Goal: Information Seeking & Learning: Learn about a topic

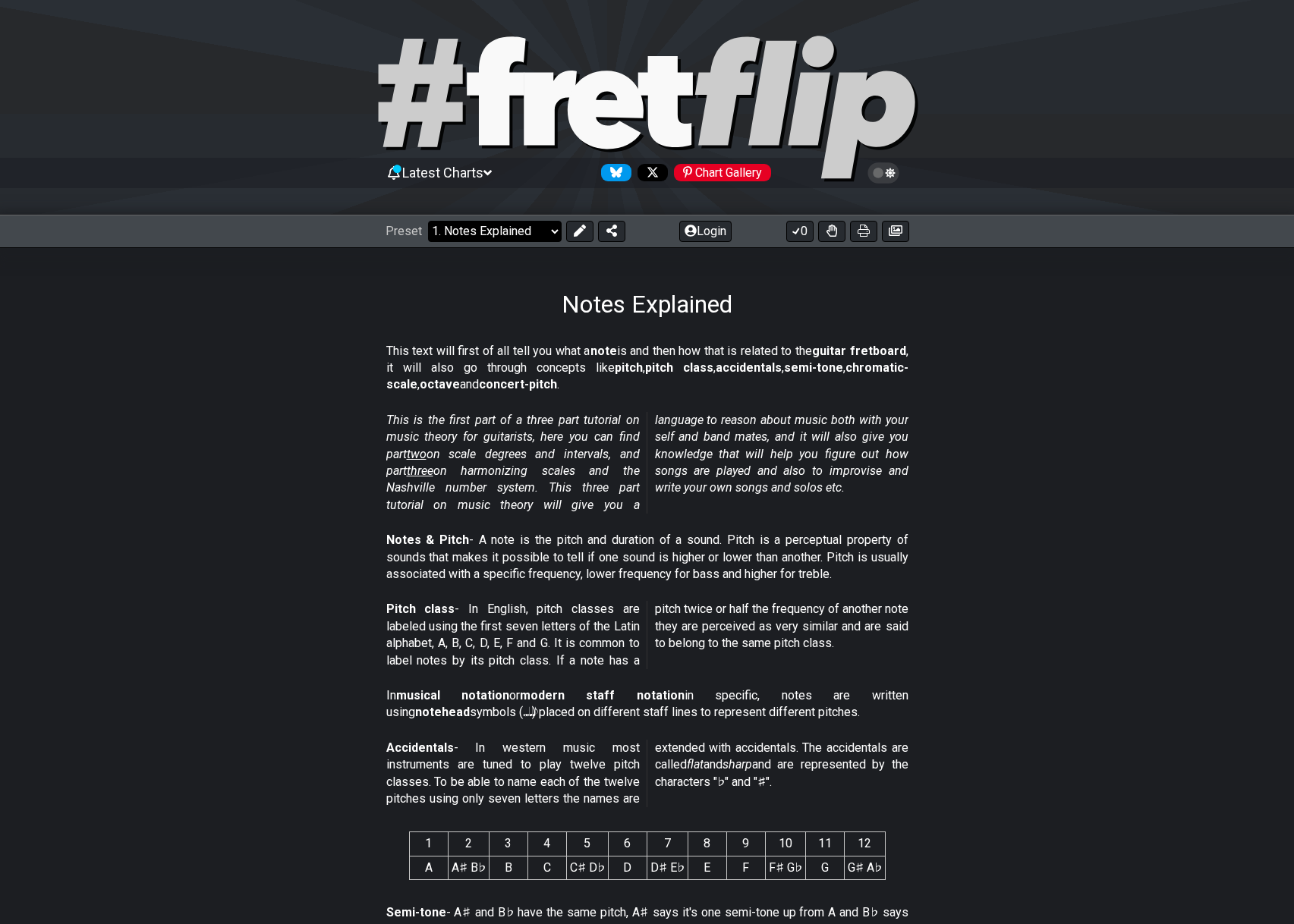
click at [428, 221] on select "Welcome to #fretflip! Initial Preset Custom Preset Minor Pentatonic Major Penta…" at bounding box center [495, 231] width 133 height 21
click option "2. Scale Degrees" at bounding box center [0, 0] width 0 height 0
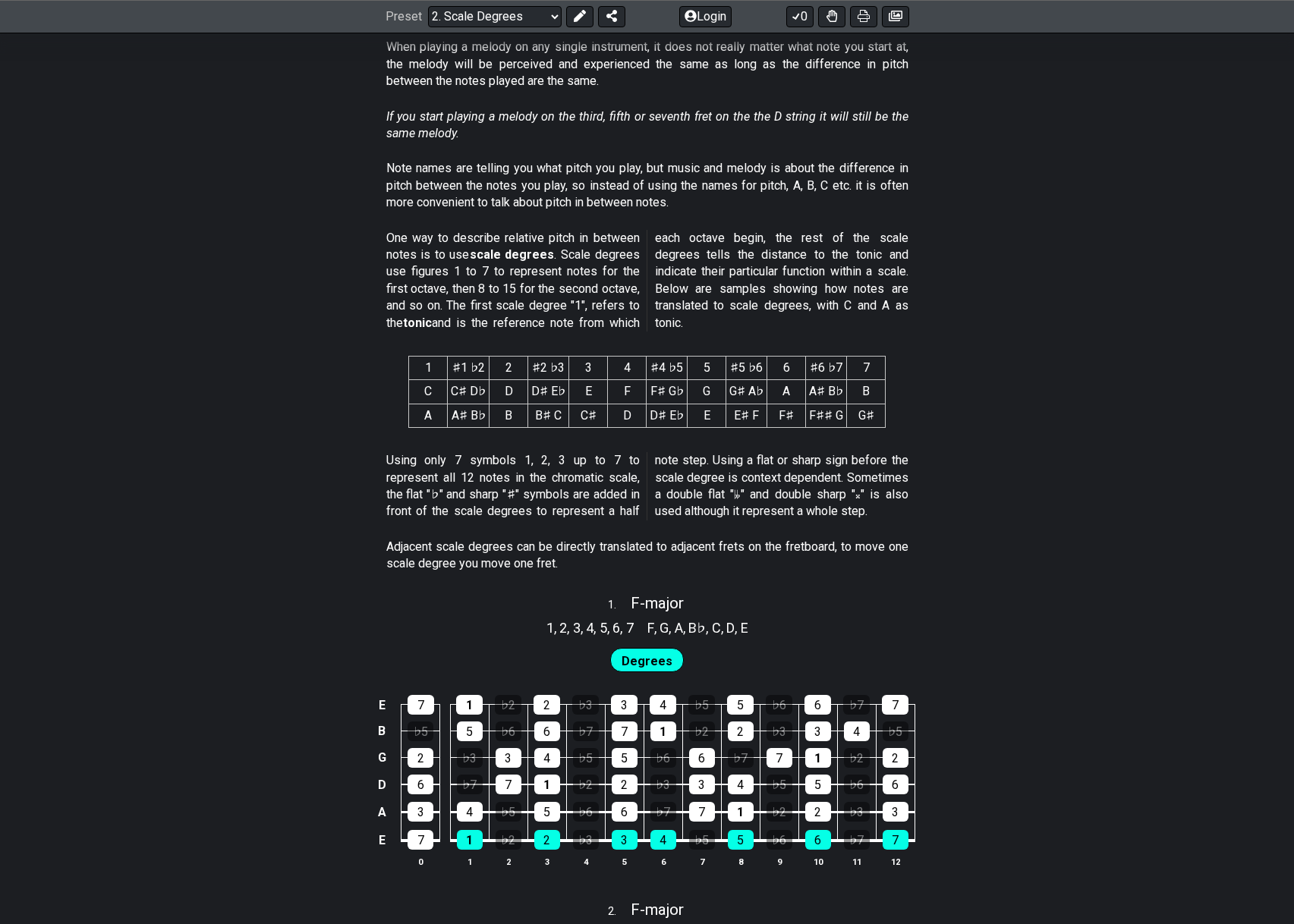
scroll to position [36, 0]
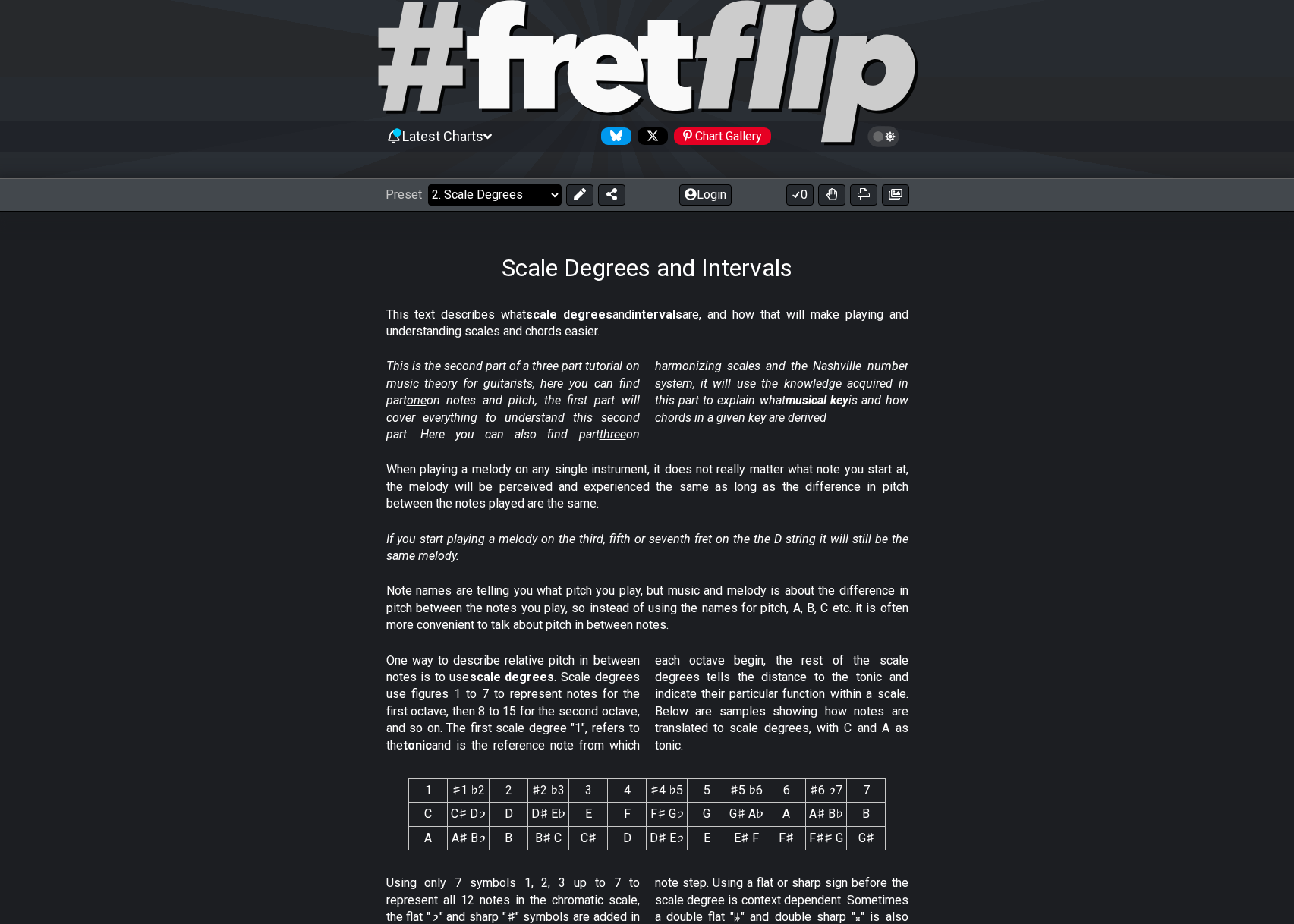
click at [428, 184] on select "Welcome to #fretflip! Initial Preset Custom Preset Minor Pentatonic Major Penta…" at bounding box center [495, 195] width 133 height 21
click option "Welcome to #fretflip!" at bounding box center [0, 0] width 0 height 0
select select "/welcome"
select select "C"
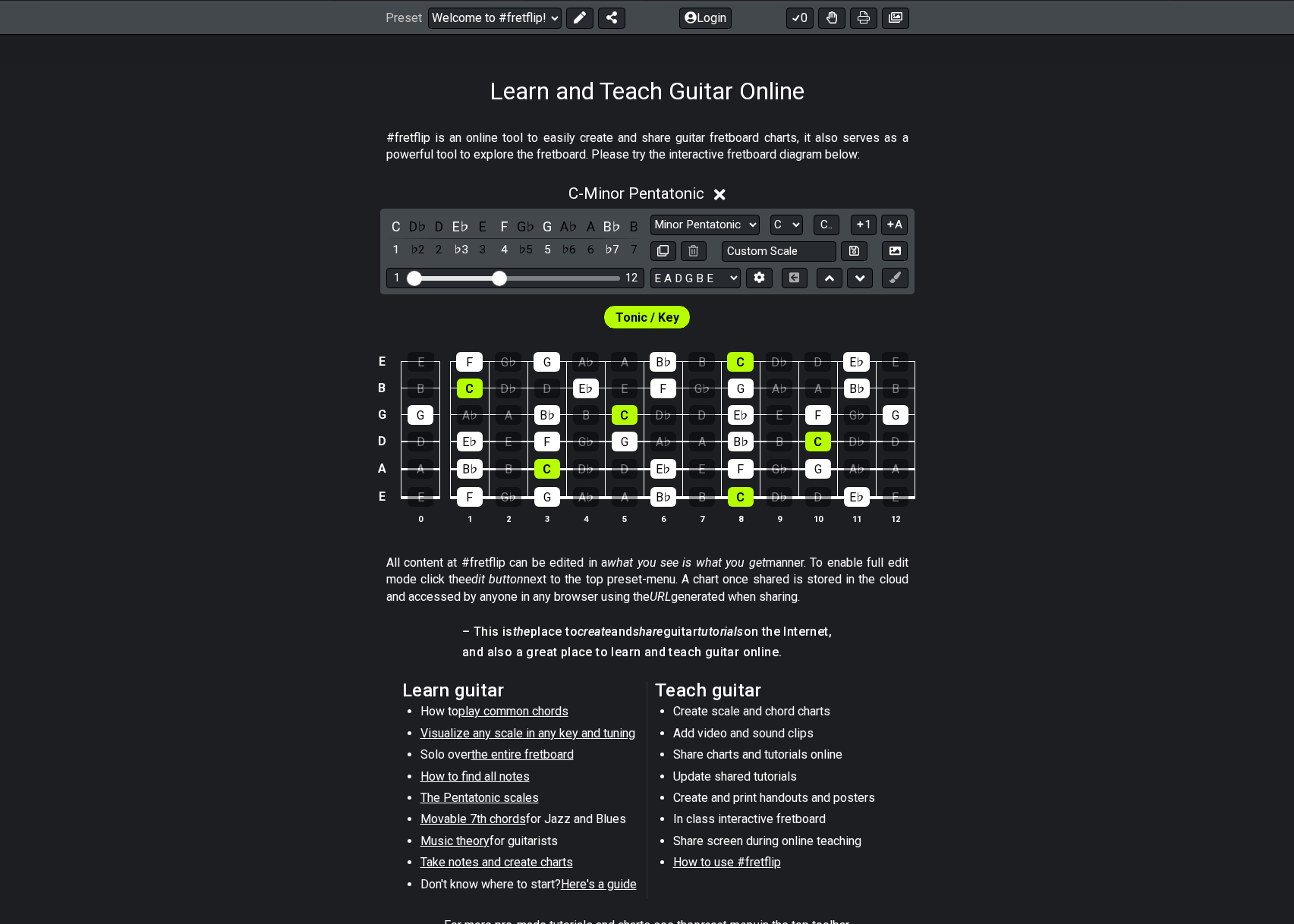
scroll to position [133, 0]
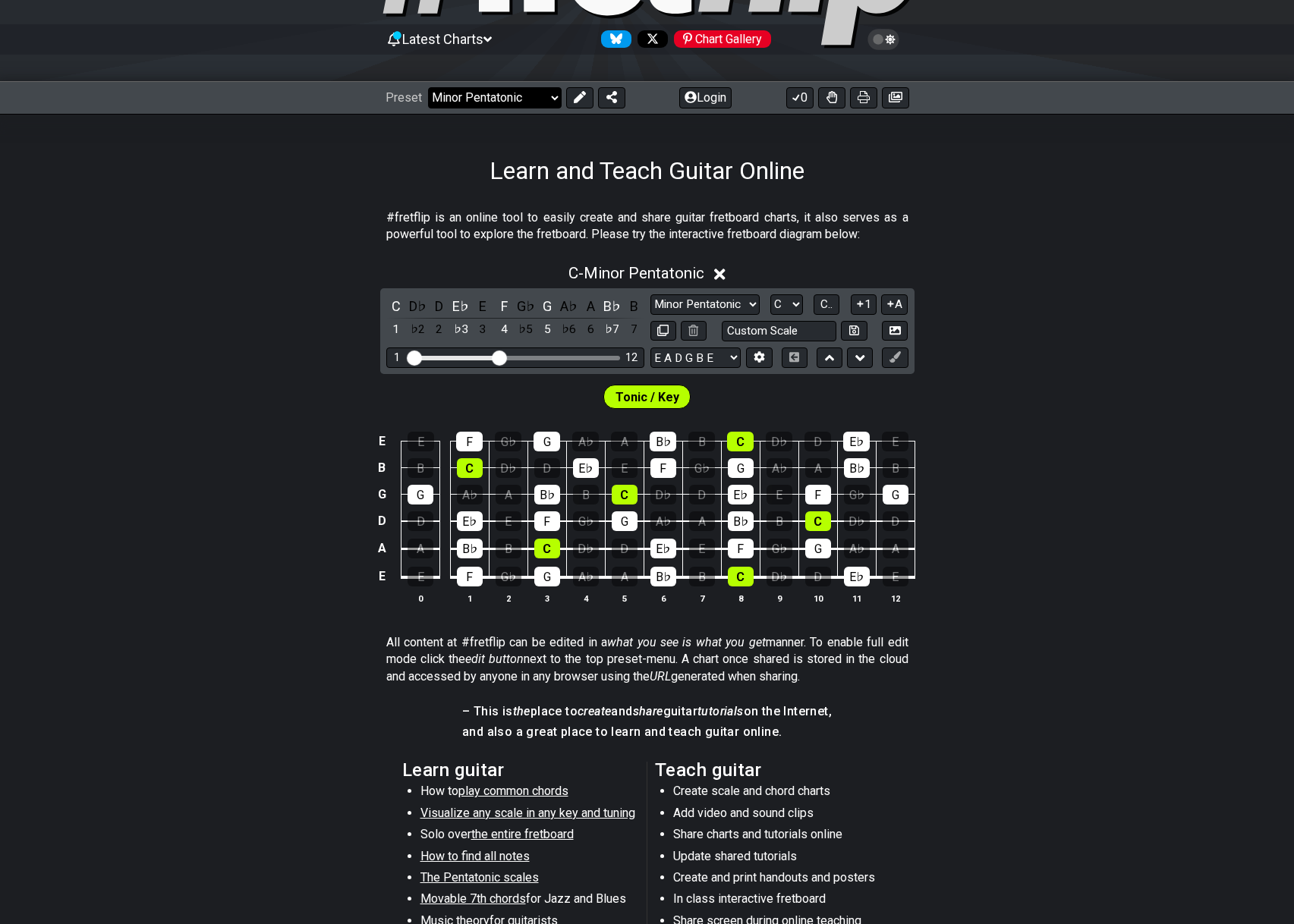
click option "Minor Pentatonic" at bounding box center [0, 0] width 0 height 0
select select "/minor-pentatonic"
select select "C"
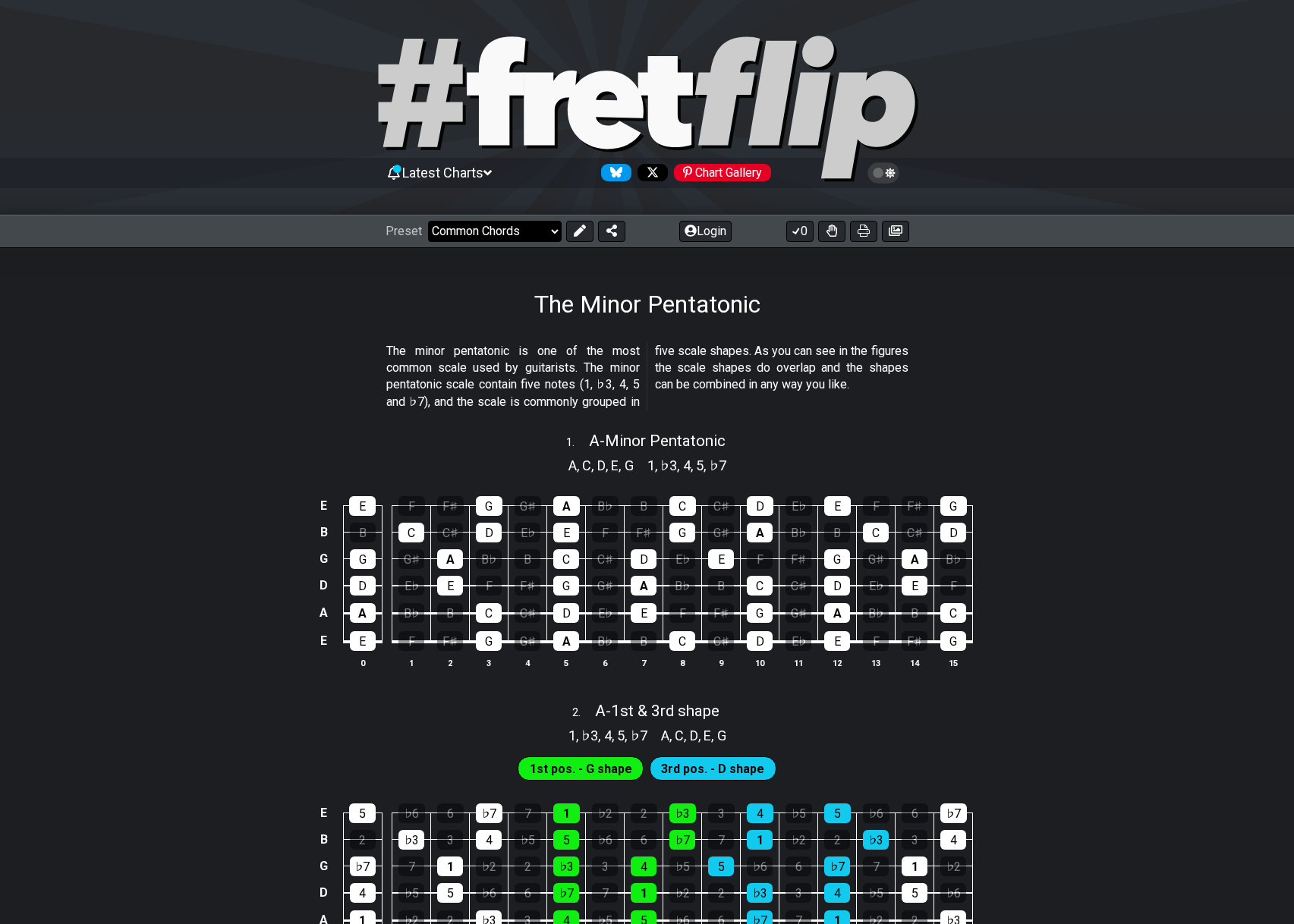
click option "Common Chords" at bounding box center [0, 0] width 0 height 0
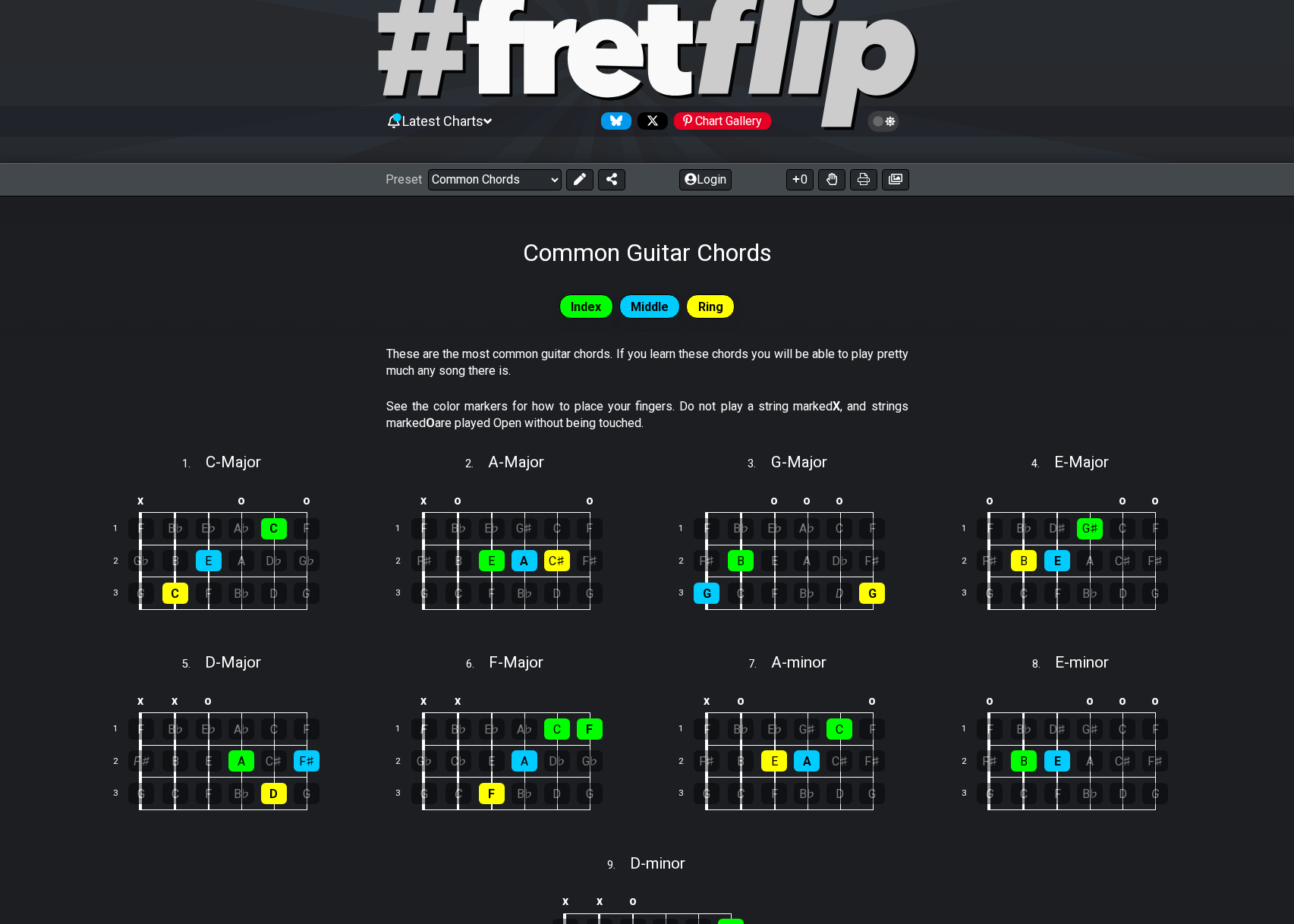
scroll to position [122, 0]
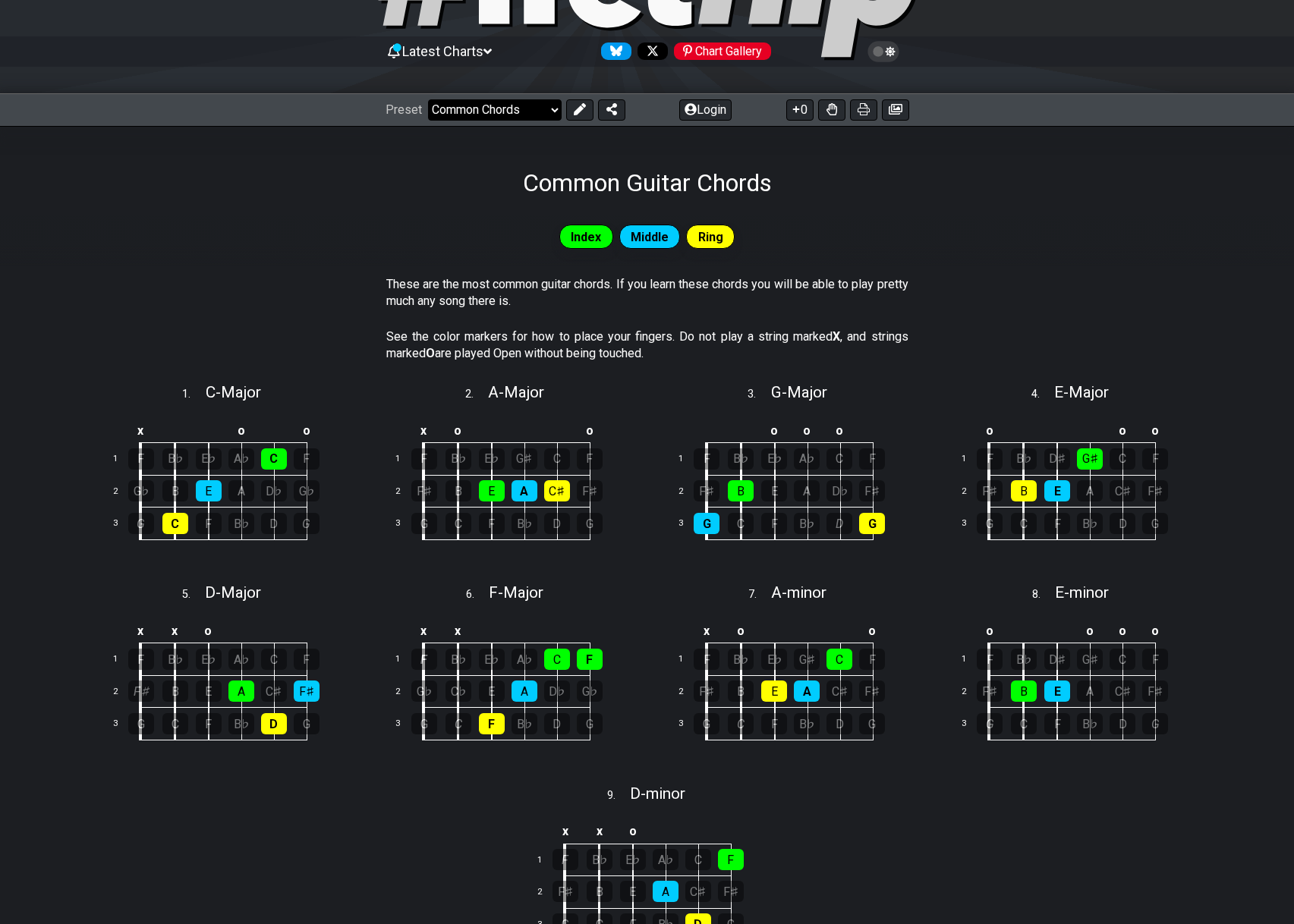
click at [428, 100] on select "Welcome to #fretflip! Initial Preset Custom Preset Minor Pentatonic Major Penta…" at bounding box center [495, 110] width 133 height 21
click option "Power Chords" at bounding box center [0, 0] width 0 height 0
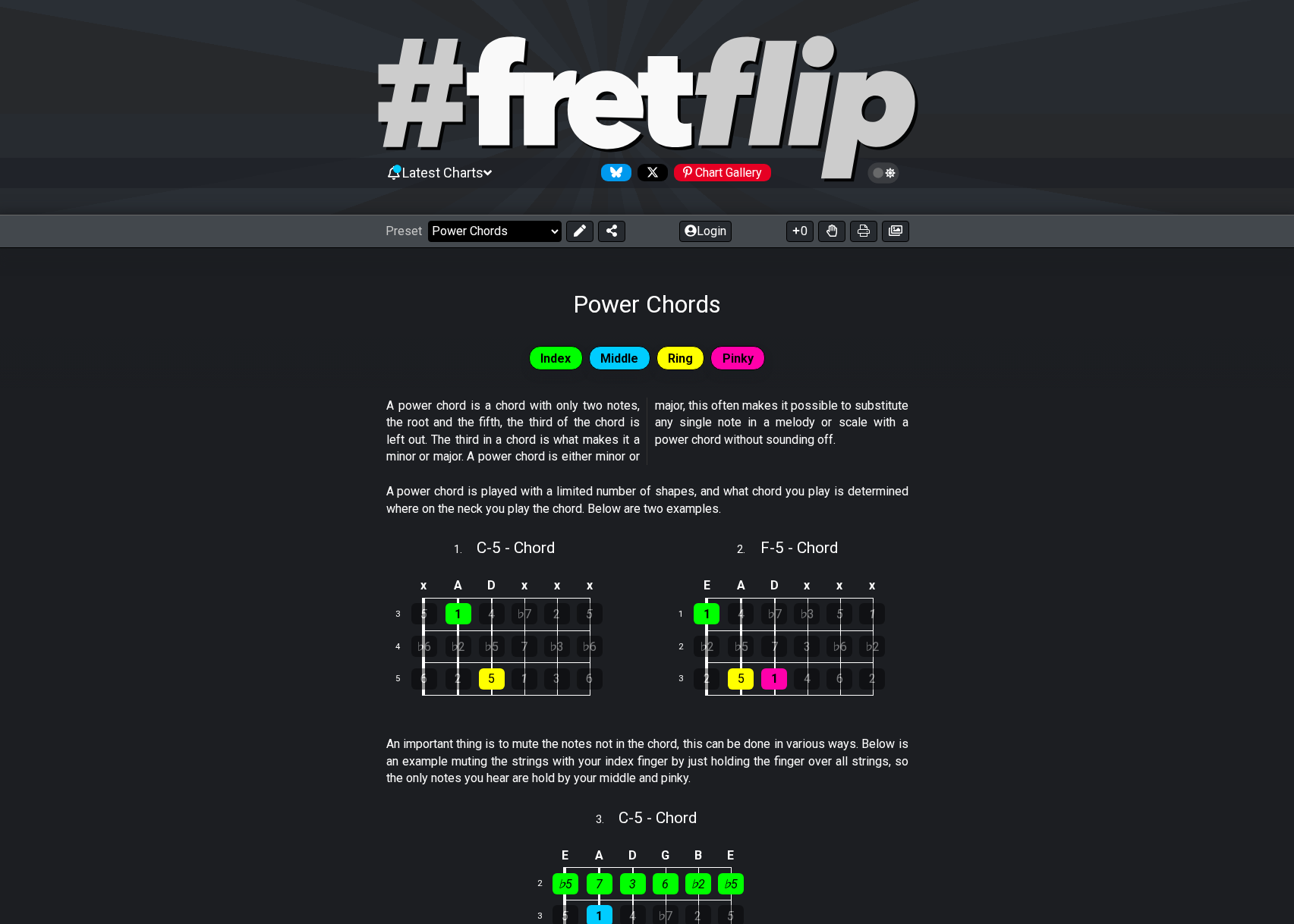
click at [428, 221] on select "Welcome to #fretflip! Initial Preset Custom Preset Minor Pentatonic Major Penta…" at bounding box center [495, 231] width 133 height 21
click option "7th Chords" at bounding box center [0, 0] width 0 height 0
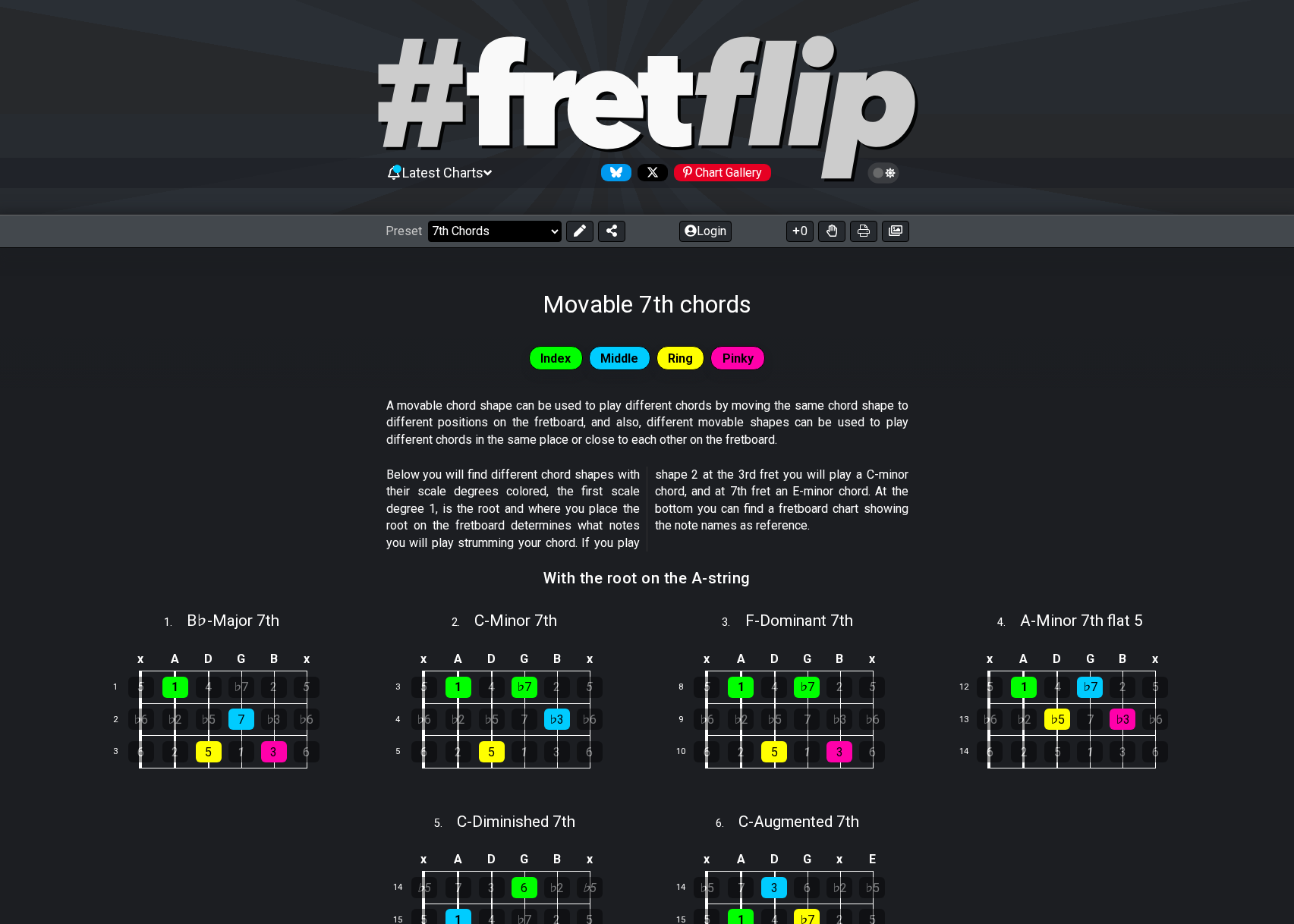
click at [428, 221] on select "Welcome to #fretflip! Initial Preset Custom Preset Minor Pentatonic Major Penta…" at bounding box center [495, 231] width 133 height 21
click option "Find all Notes" at bounding box center [0, 0] width 0 height 0
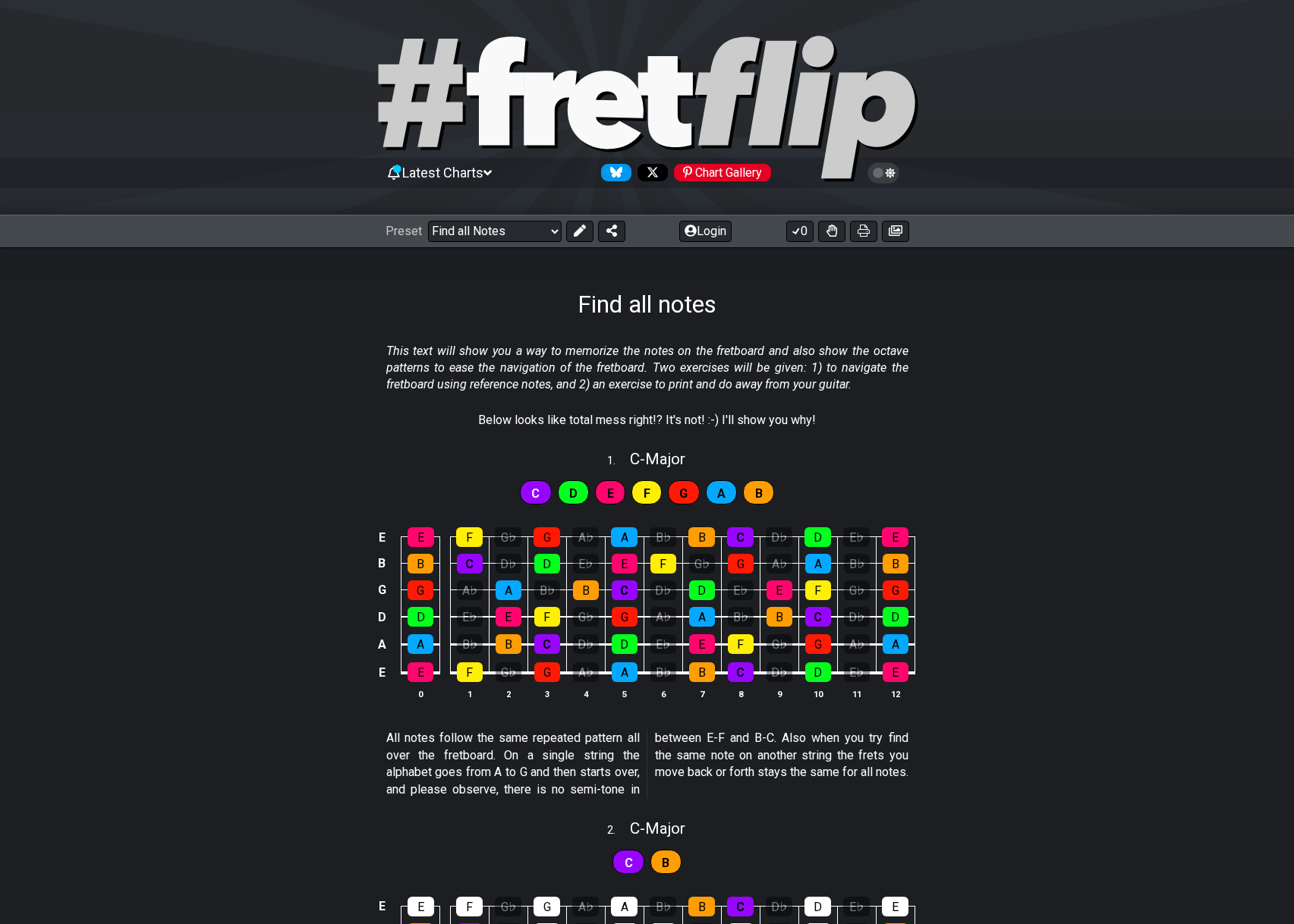
click at [571, 491] on span "D" at bounding box center [574, 493] width 8 height 22
click at [544, 491] on div "C" at bounding box center [536, 493] width 32 height 25
click at [428, 221] on select "Welcome to #fretflip! Initial Preset Custom Preset Minor Pentatonic Major Penta…" at bounding box center [495, 231] width 133 height 21
click option "Connect the pentatonics" at bounding box center [0, 0] width 0 height 0
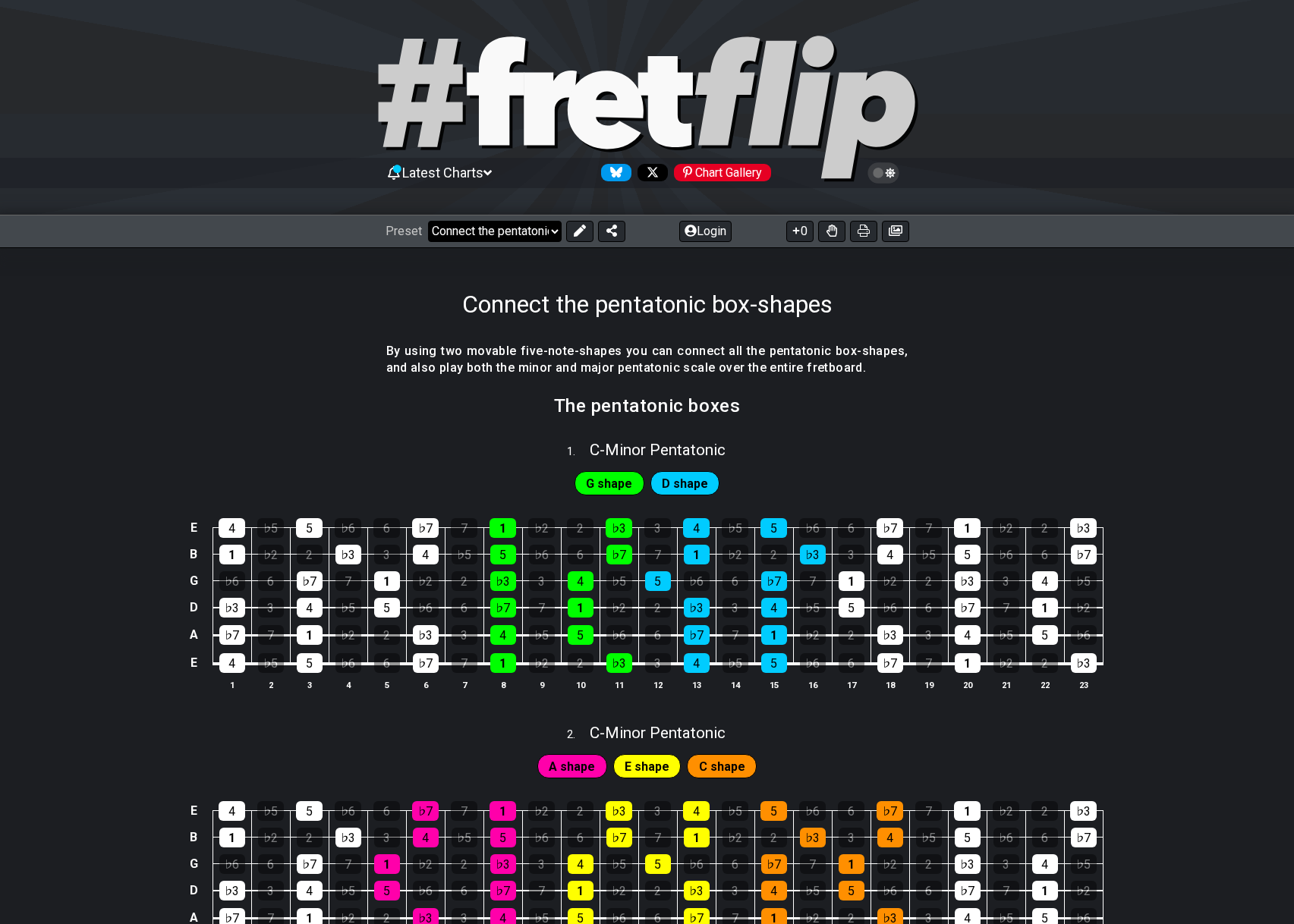
click at [428, 221] on select "Welcome to #fretflip! Initial Preset Custom Preset Minor Pentatonic Major Penta…" at bounding box center [495, 231] width 133 height 21
click option "All Guitar Scales" at bounding box center [0, 0] width 0 height 0
select select "/guitar-scales"
select select "C"
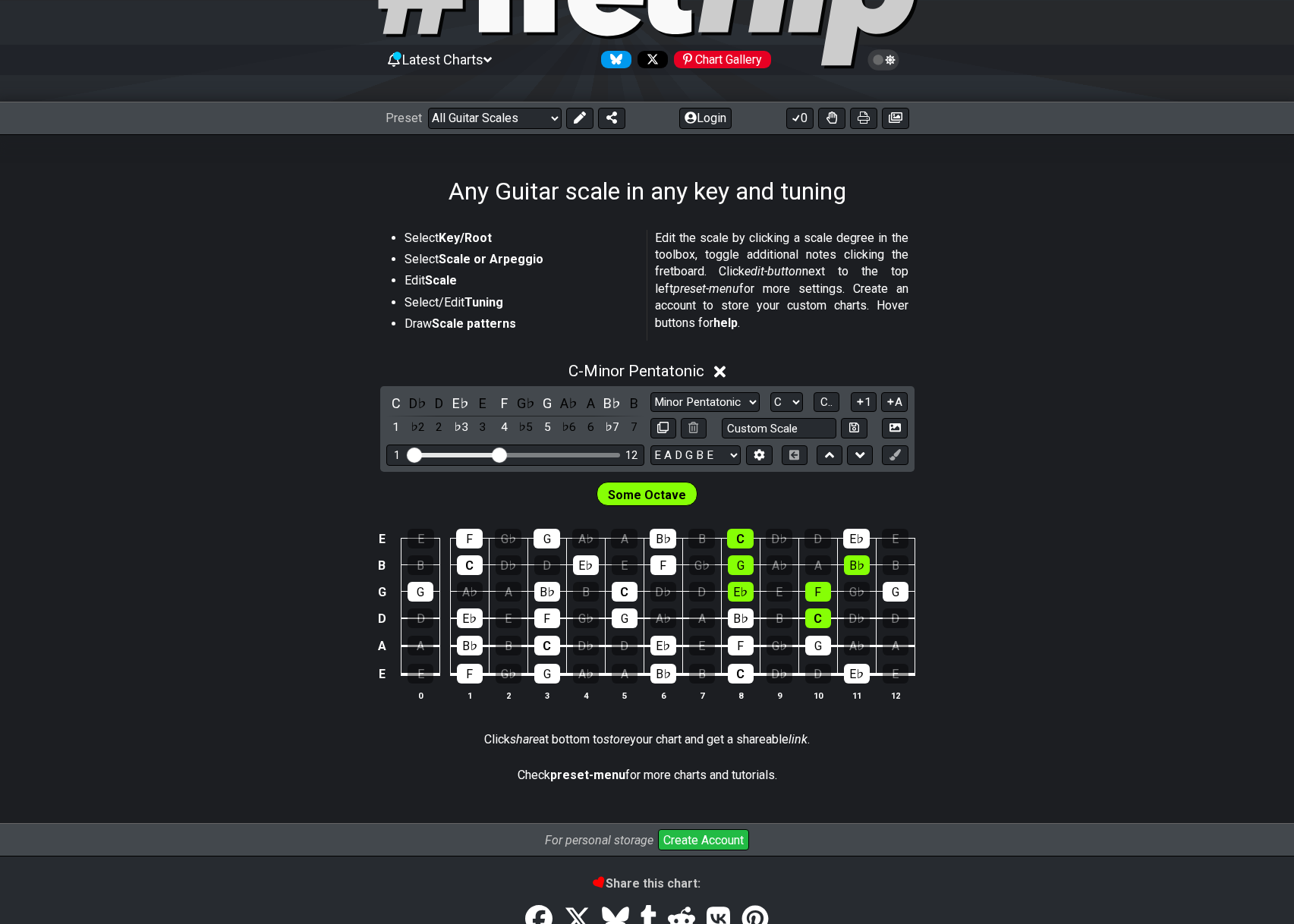
scroll to position [122, 0]
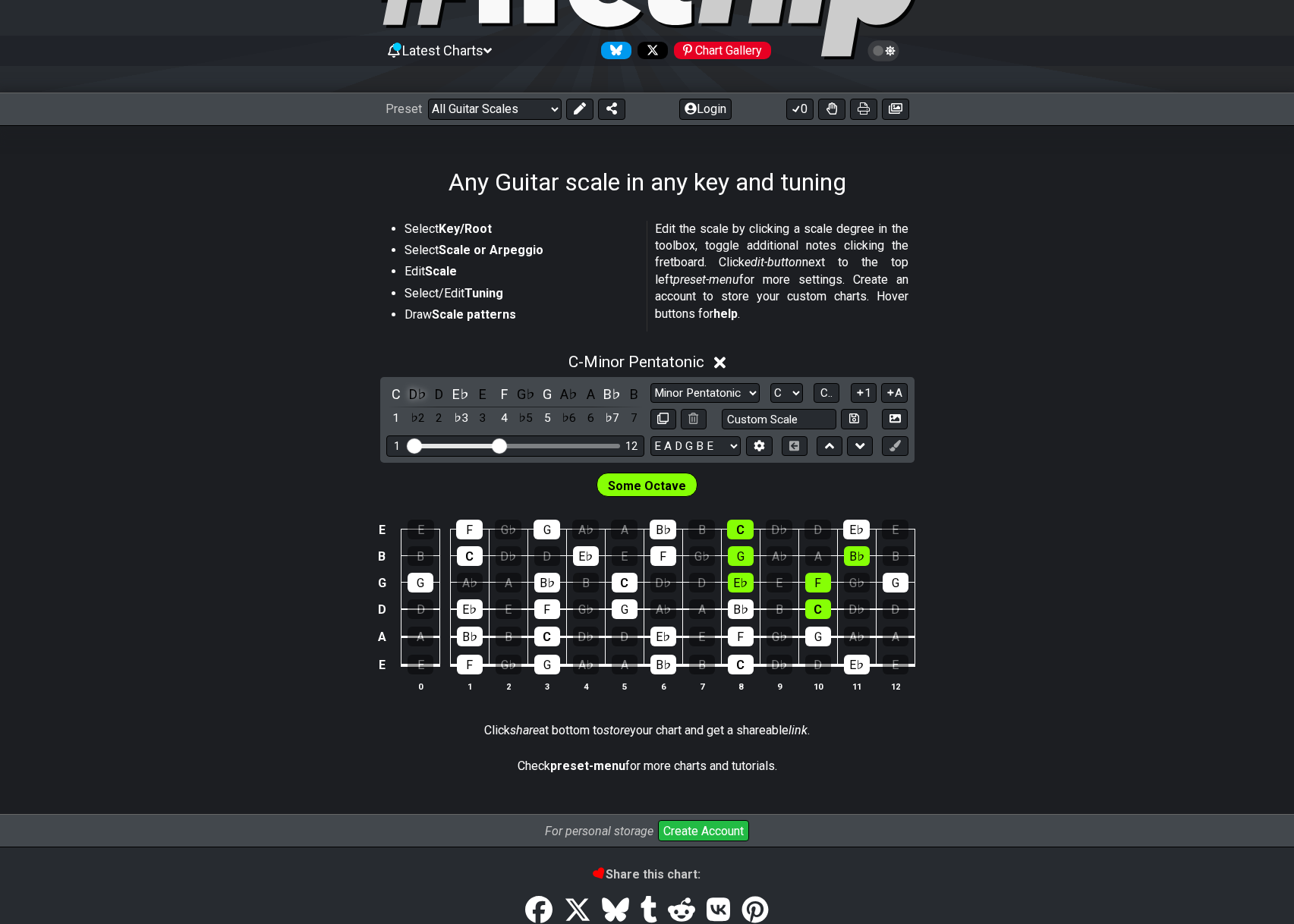
click at [423, 389] on div "D♭" at bounding box center [417, 394] width 20 height 21
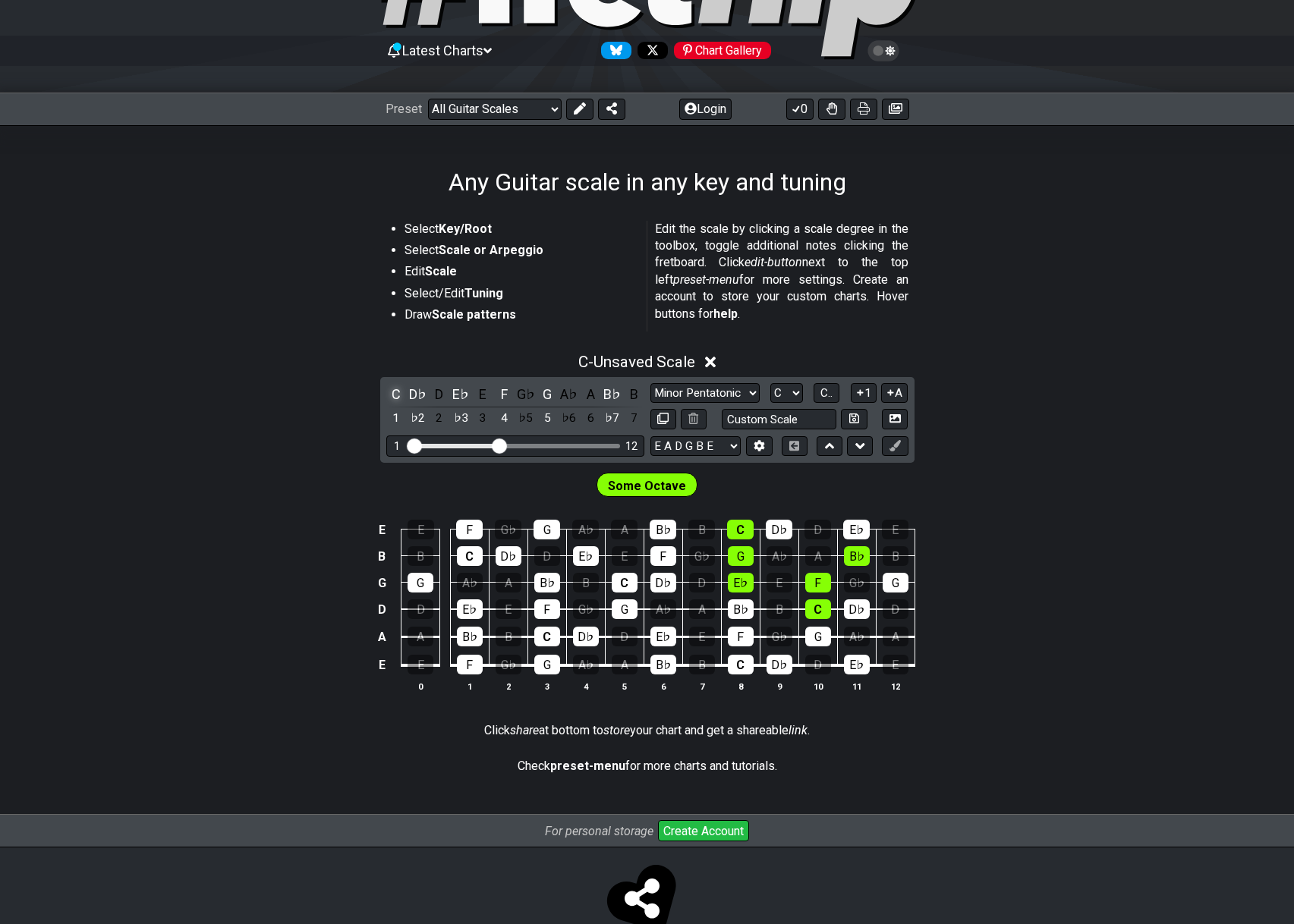
click at [399, 389] on div "C" at bounding box center [396, 394] width 20 height 21
click at [593, 390] on div "A" at bounding box center [590, 394] width 20 height 21
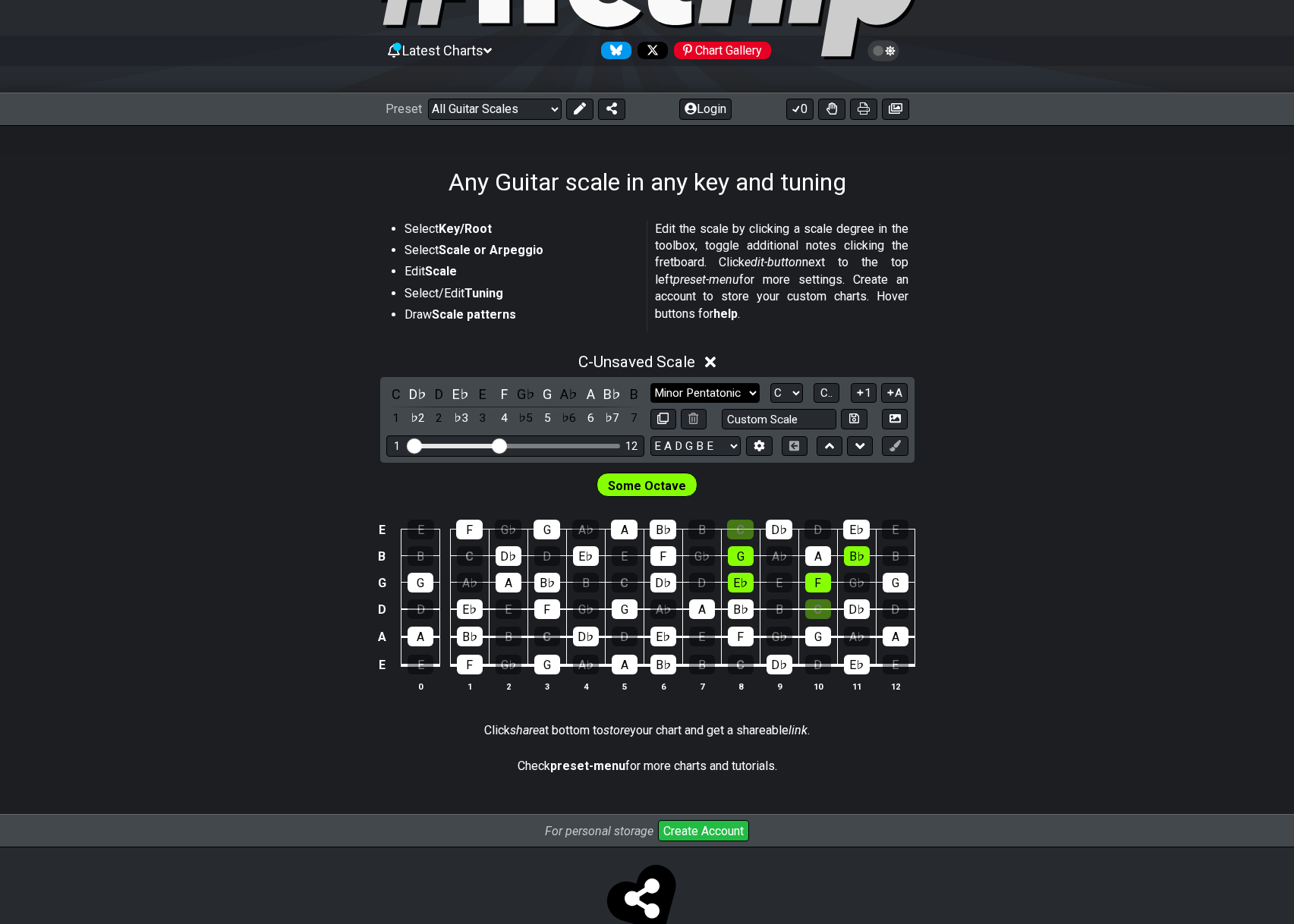
click at [650, 383] on select "Minor Pentatonic Root Minor Pentatonic Major Pentatonic Minor Blues Major Blues…" at bounding box center [705, 393] width 109 height 21
click option "Major Pentatonic" at bounding box center [0, 0] width 0 height 0
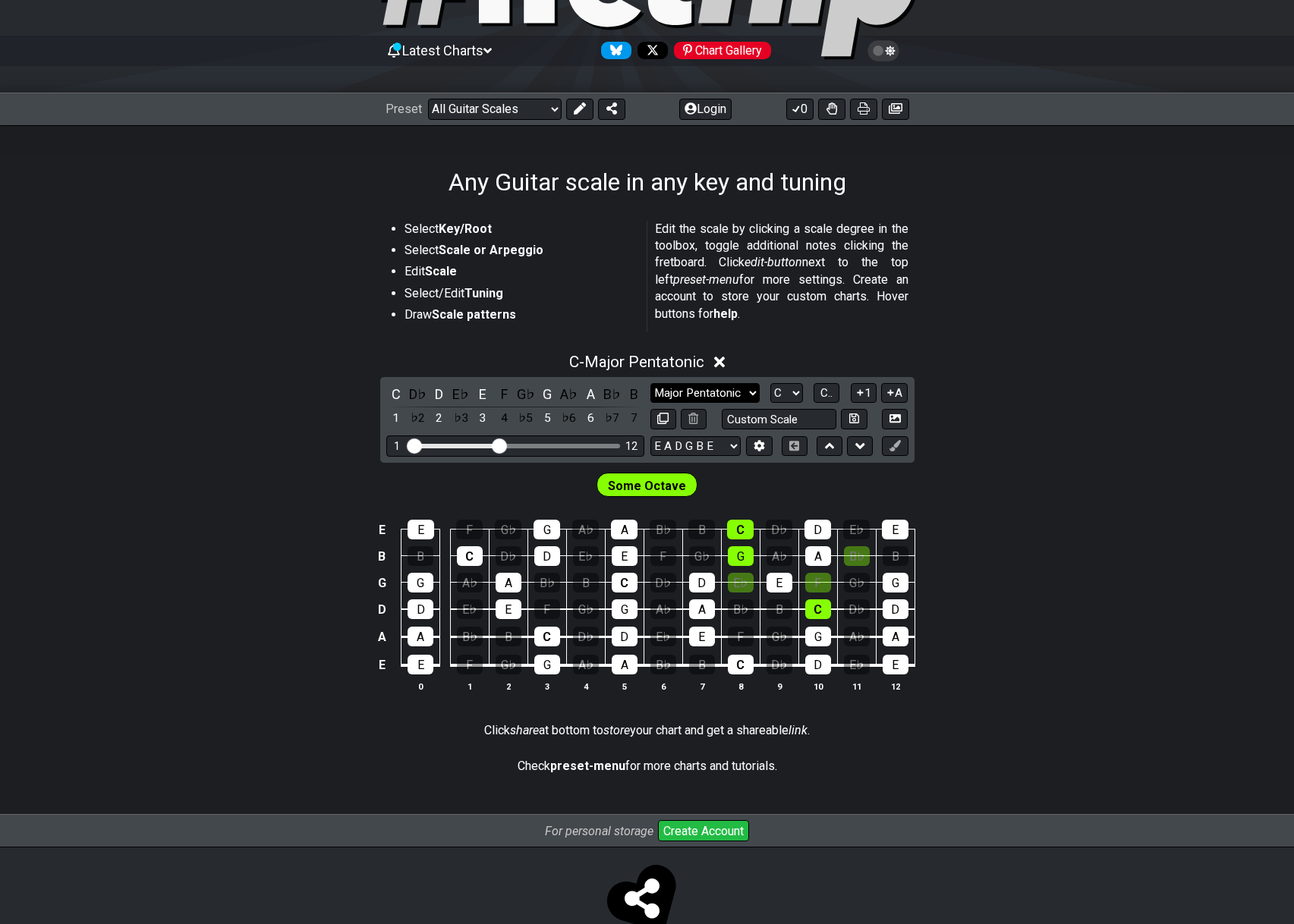
click at [650, 383] on select "Minor Pentatonic Root Minor Pentatonic Major Pentatonic Minor Blues Major Blues…" at bounding box center [705, 393] width 109 height 21
select select "Minor Pentatonic"
click option "Minor Pentatonic" at bounding box center [0, 0] width 0 height 0
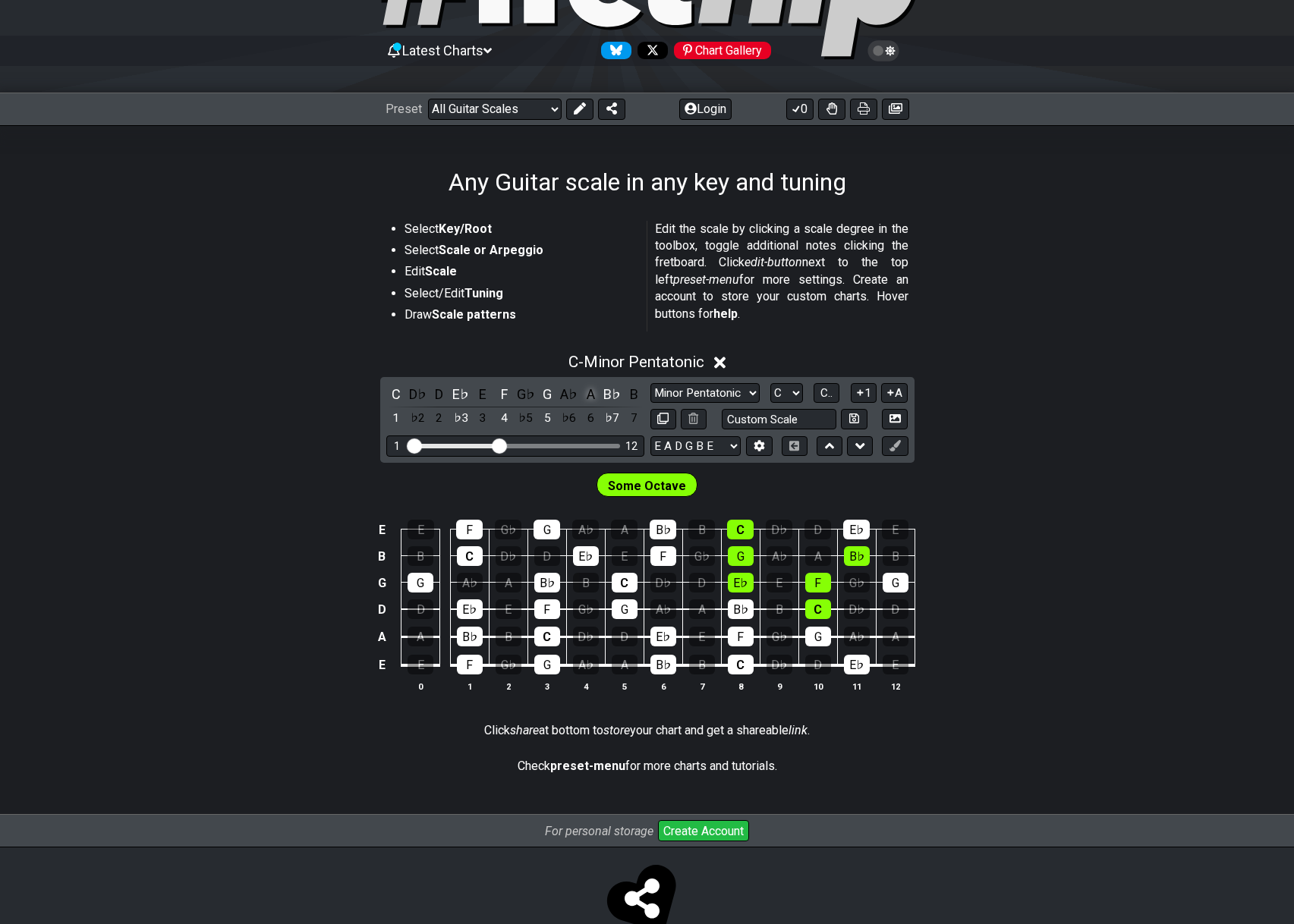
click at [596, 390] on div "A" at bounding box center [590, 394] width 20 height 21
click at [428, 99] on select "Welcome to #fretflip! Initial Preset Custom Preset Minor Pentatonic Major Penta…" at bounding box center [495, 109] width 133 height 21
click option "3NPS and CAGED-shapes" at bounding box center [0, 0] width 0 height 0
select select "/guitar-scales"
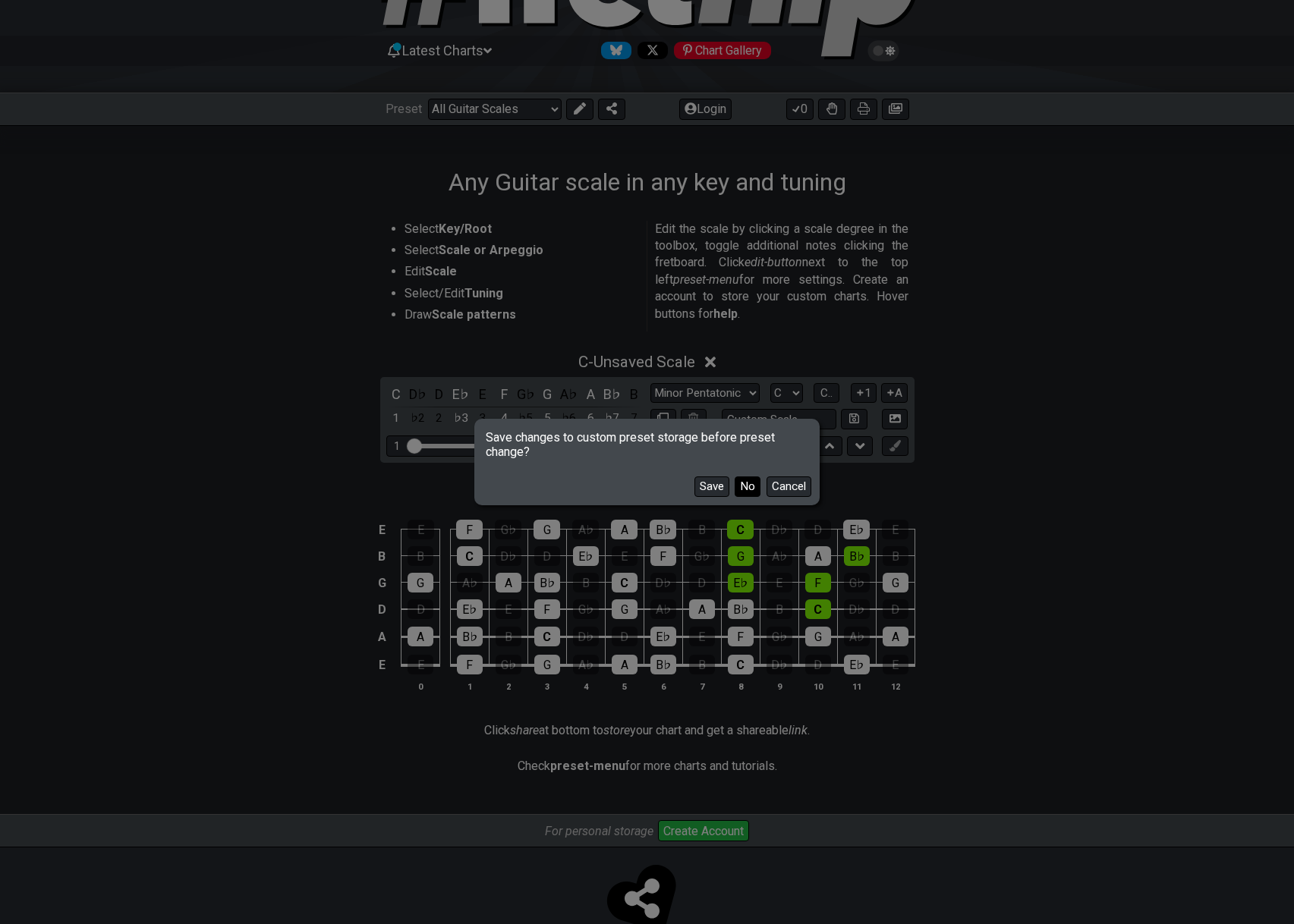
click at [754, 491] on button "No" at bounding box center [747, 486] width 26 height 21
select select "A"
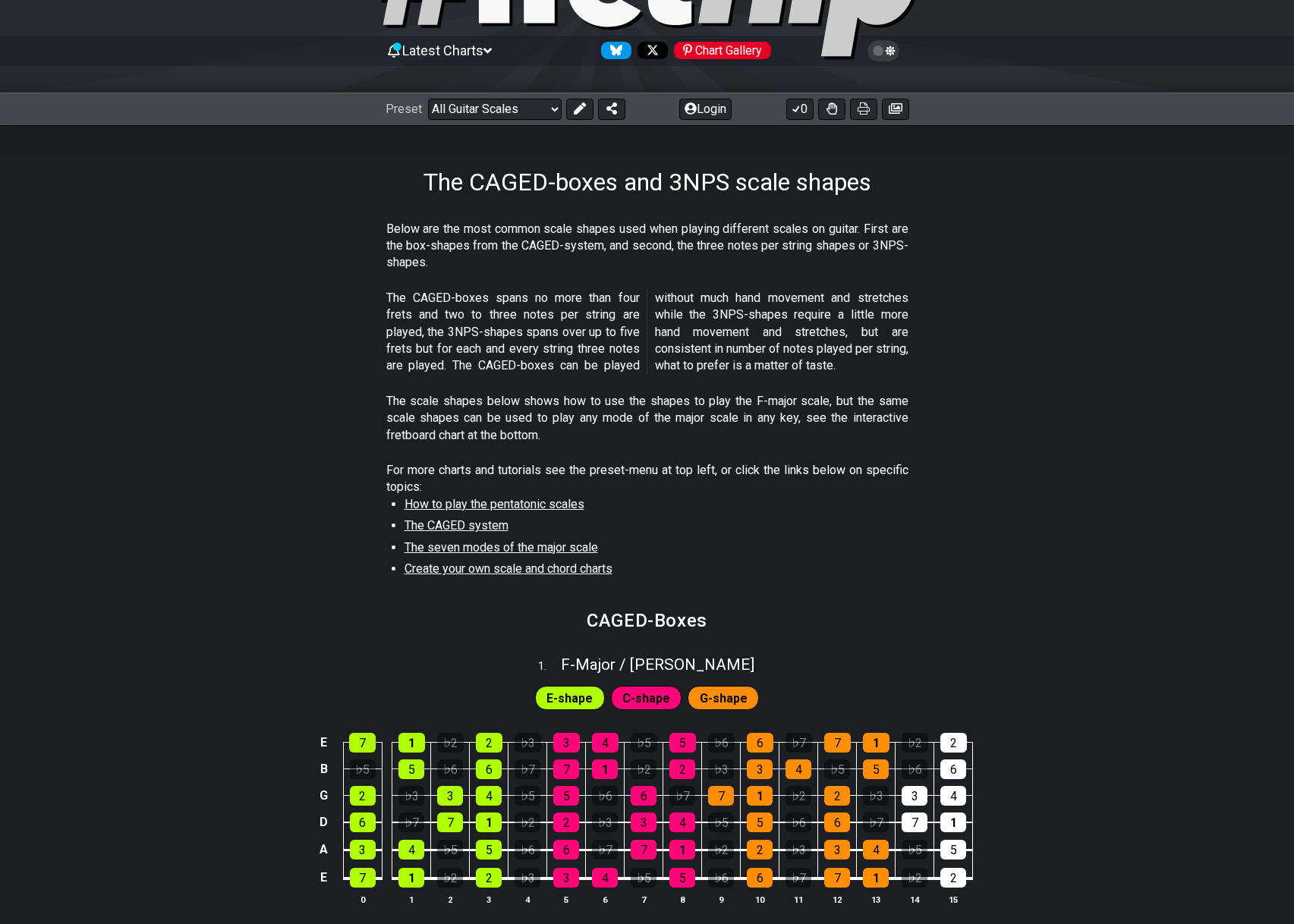
select select "/3nps-caged-shapes"
